Goal: Obtain resource: Download file/media

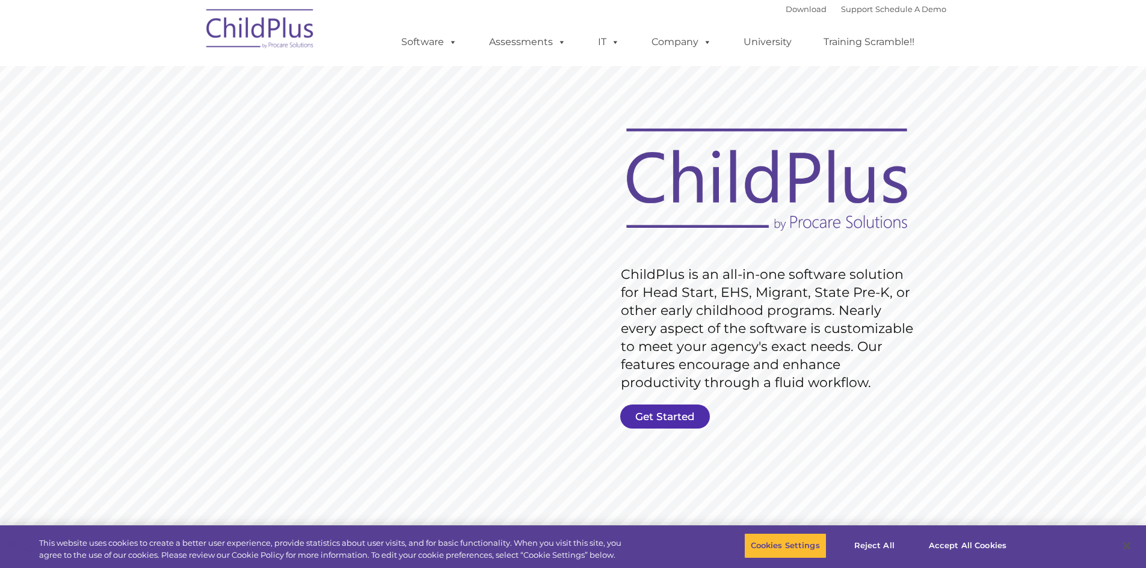
click at [667, 423] on link "Get Started" at bounding box center [665, 417] width 90 height 24
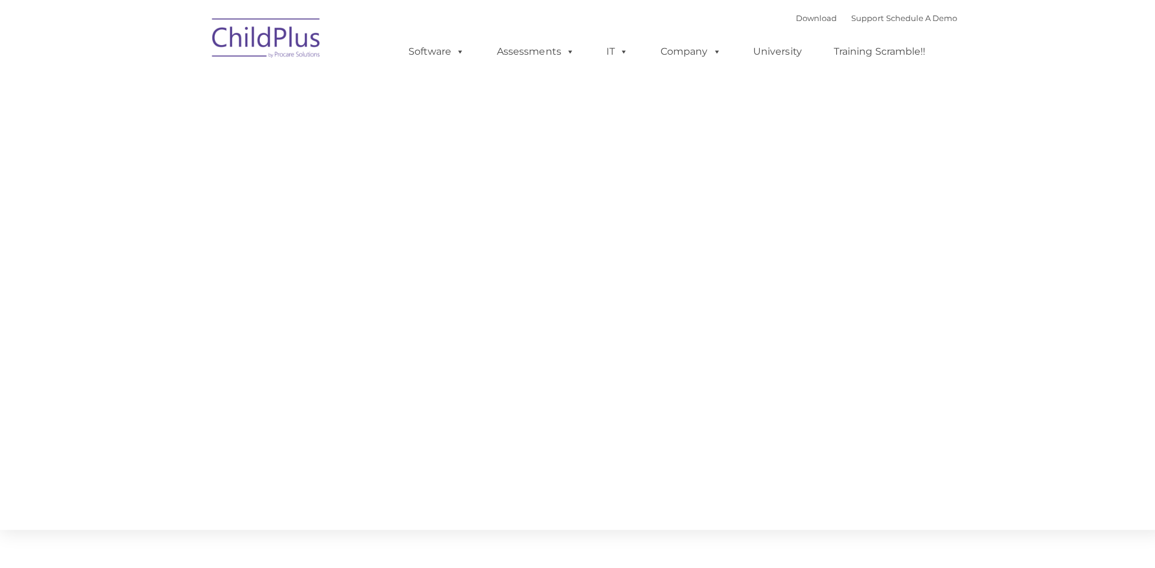
type input ""
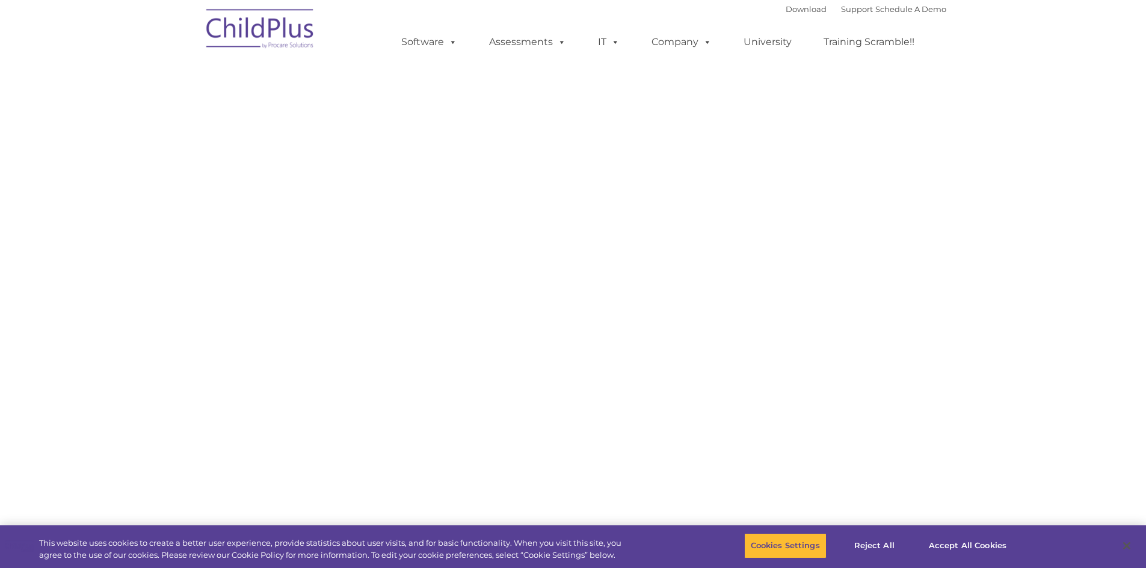
select select "MEDIUM"
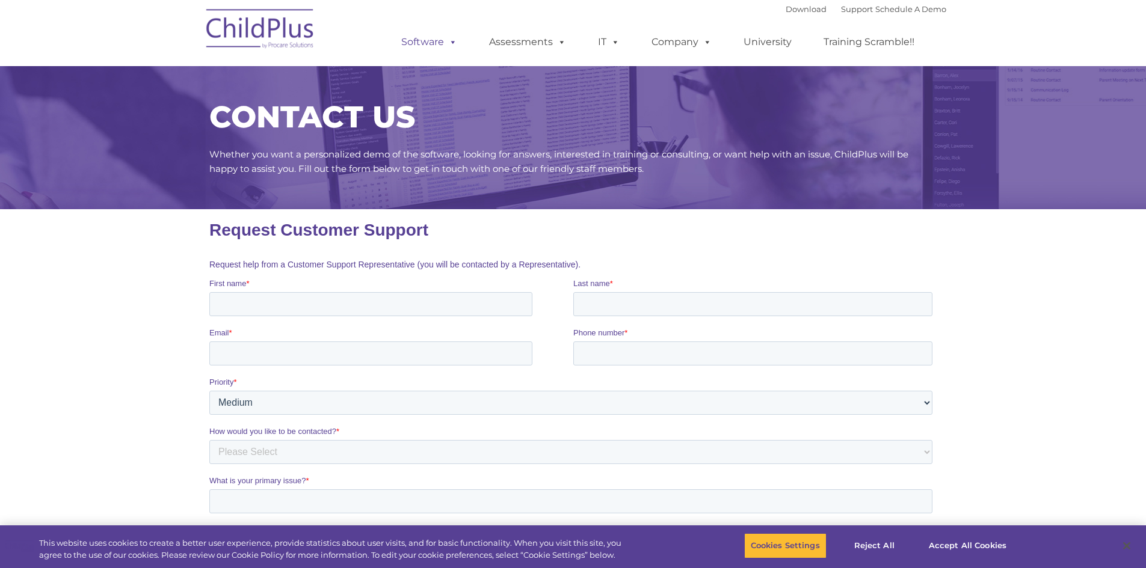
click at [437, 42] on link "Software" at bounding box center [429, 42] width 80 height 24
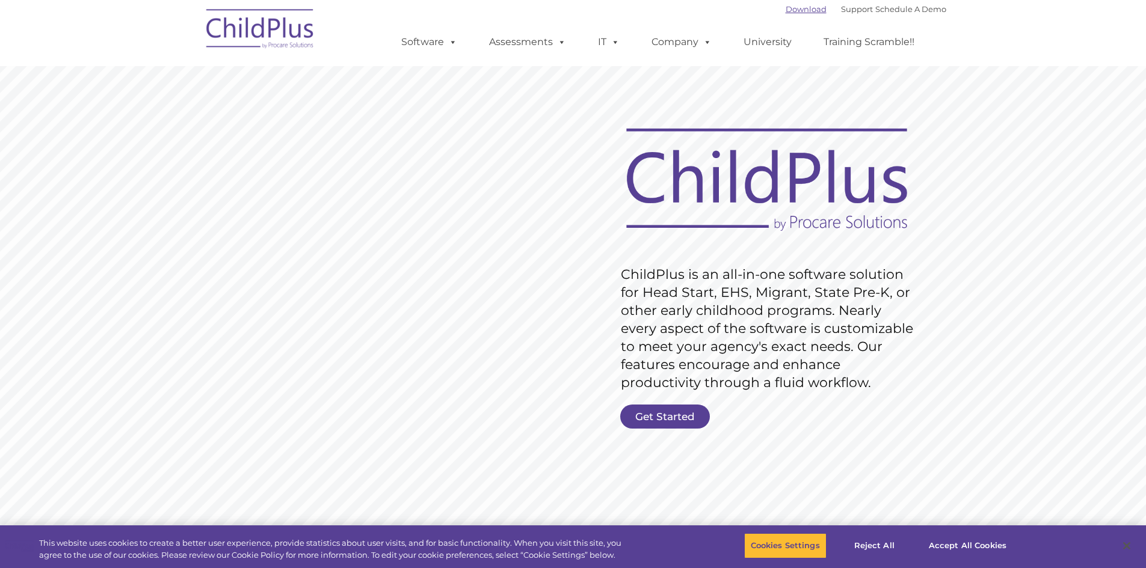
click at [786, 10] on link "Download" at bounding box center [806, 9] width 41 height 10
